Goal: Find specific page/section: Find specific page/section

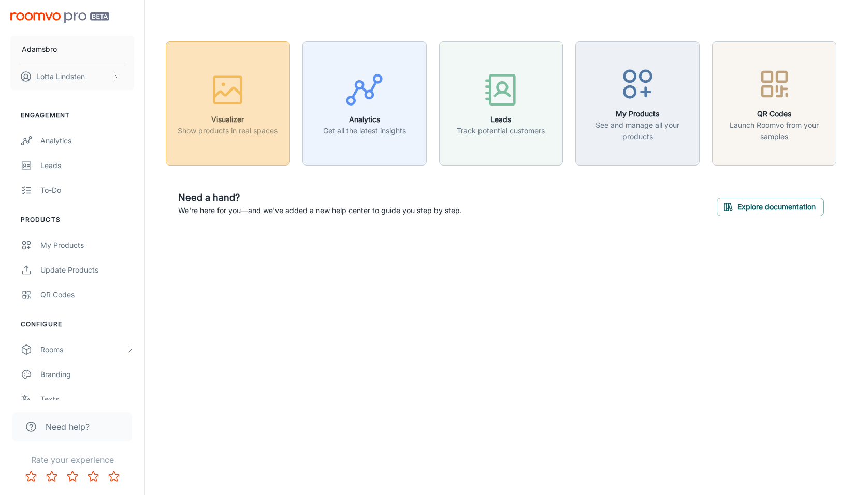
click at [224, 100] on icon "button" at bounding box center [227, 89] width 39 height 39
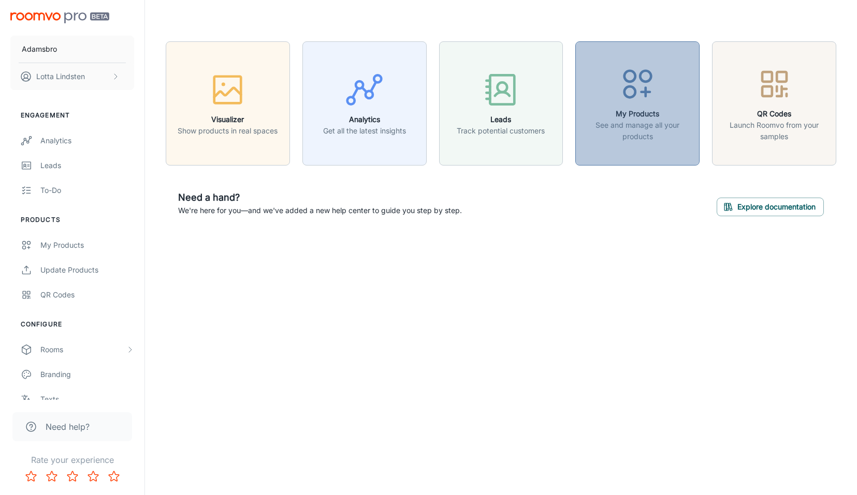
click at [634, 93] on circle "button" at bounding box center [629, 91] width 11 height 11
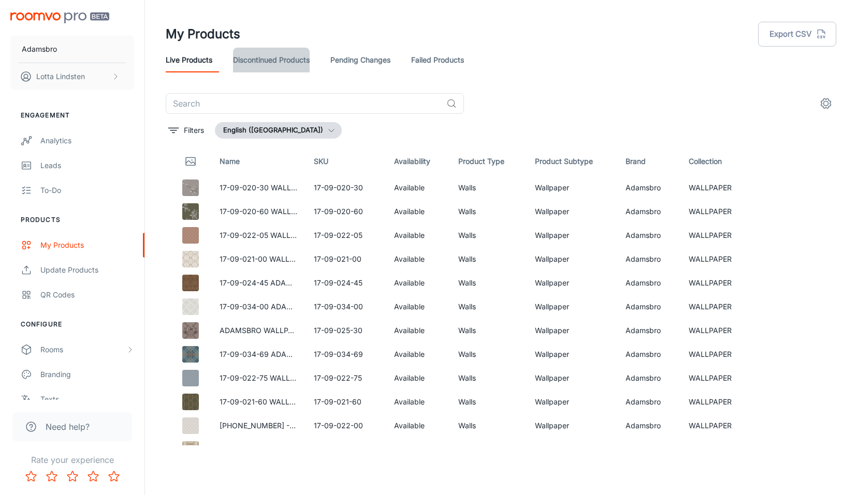
click at [273, 61] on link "Discontinued Products" at bounding box center [271, 60] width 77 height 25
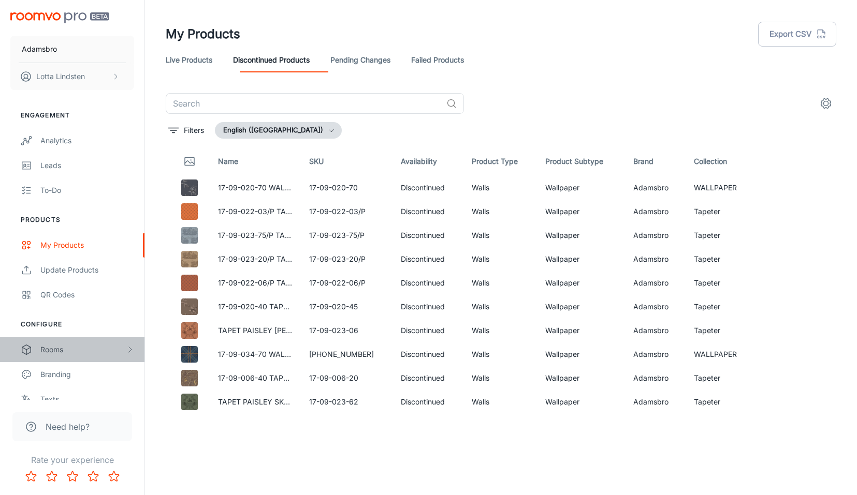
click at [55, 349] on div "Rooms" at bounding box center [82, 349] width 85 height 11
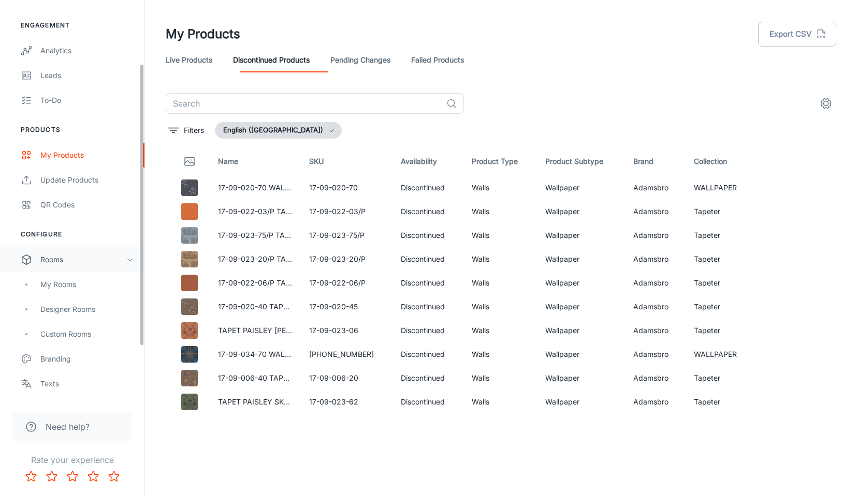
scroll to position [93, 0]
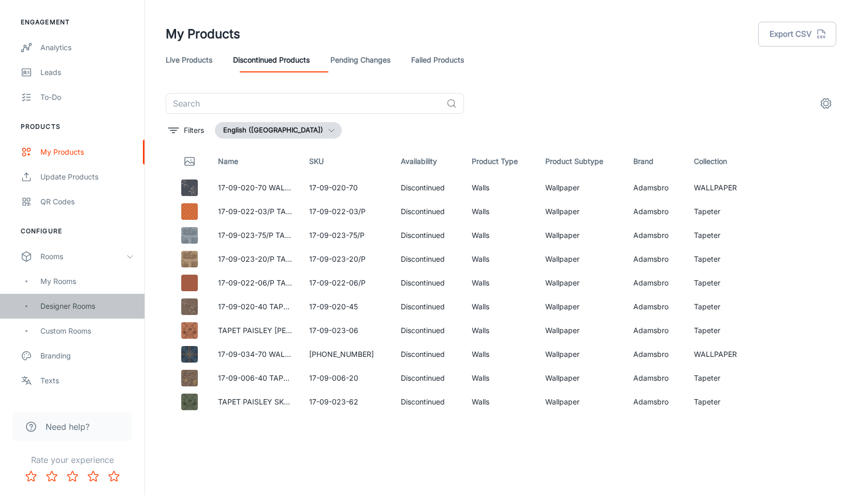
click at [57, 307] on div "Designer Rooms" at bounding box center [87, 306] width 94 height 11
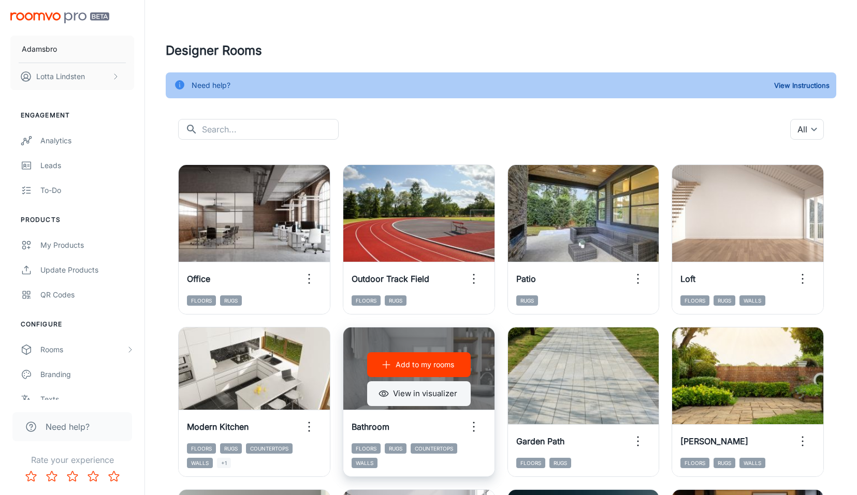
click at [420, 393] on button "View in visualizer" at bounding box center [419, 394] width 104 height 25
